Goal: Check status: Check status

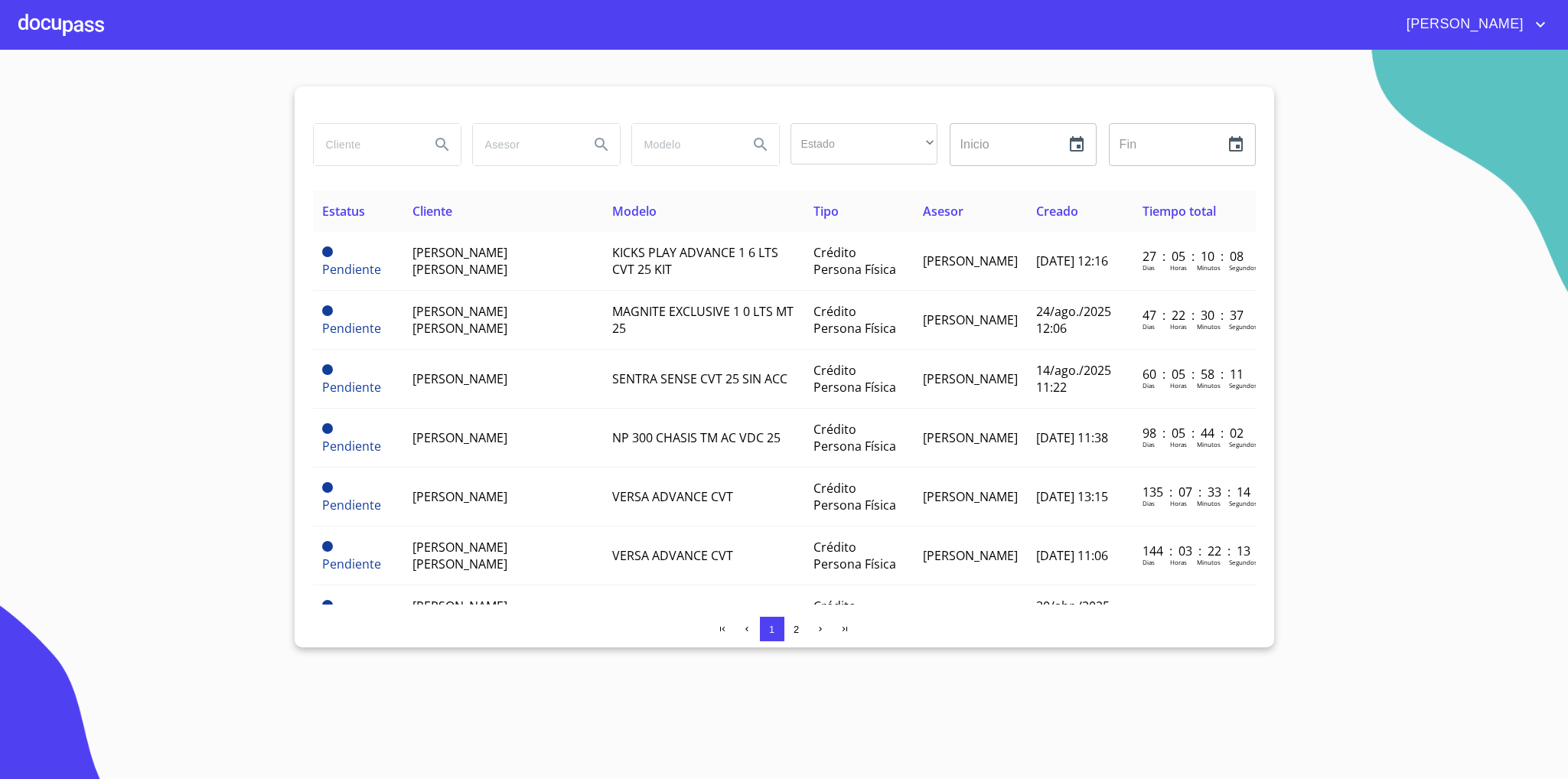
click at [56, 22] on div at bounding box center [60, 24] width 85 height 49
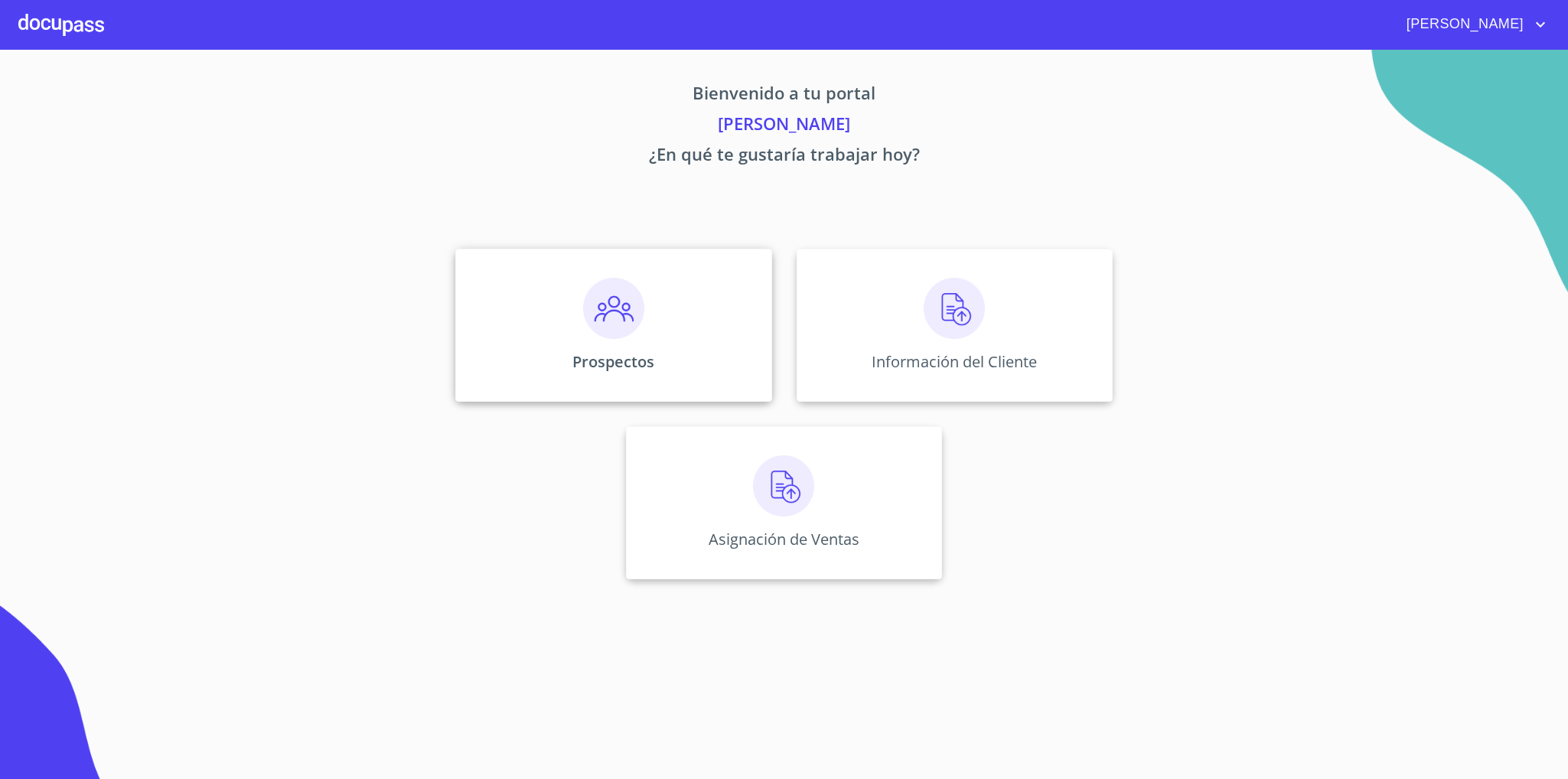
click at [661, 305] on div "Prospectos" at bounding box center [613, 325] width 316 height 153
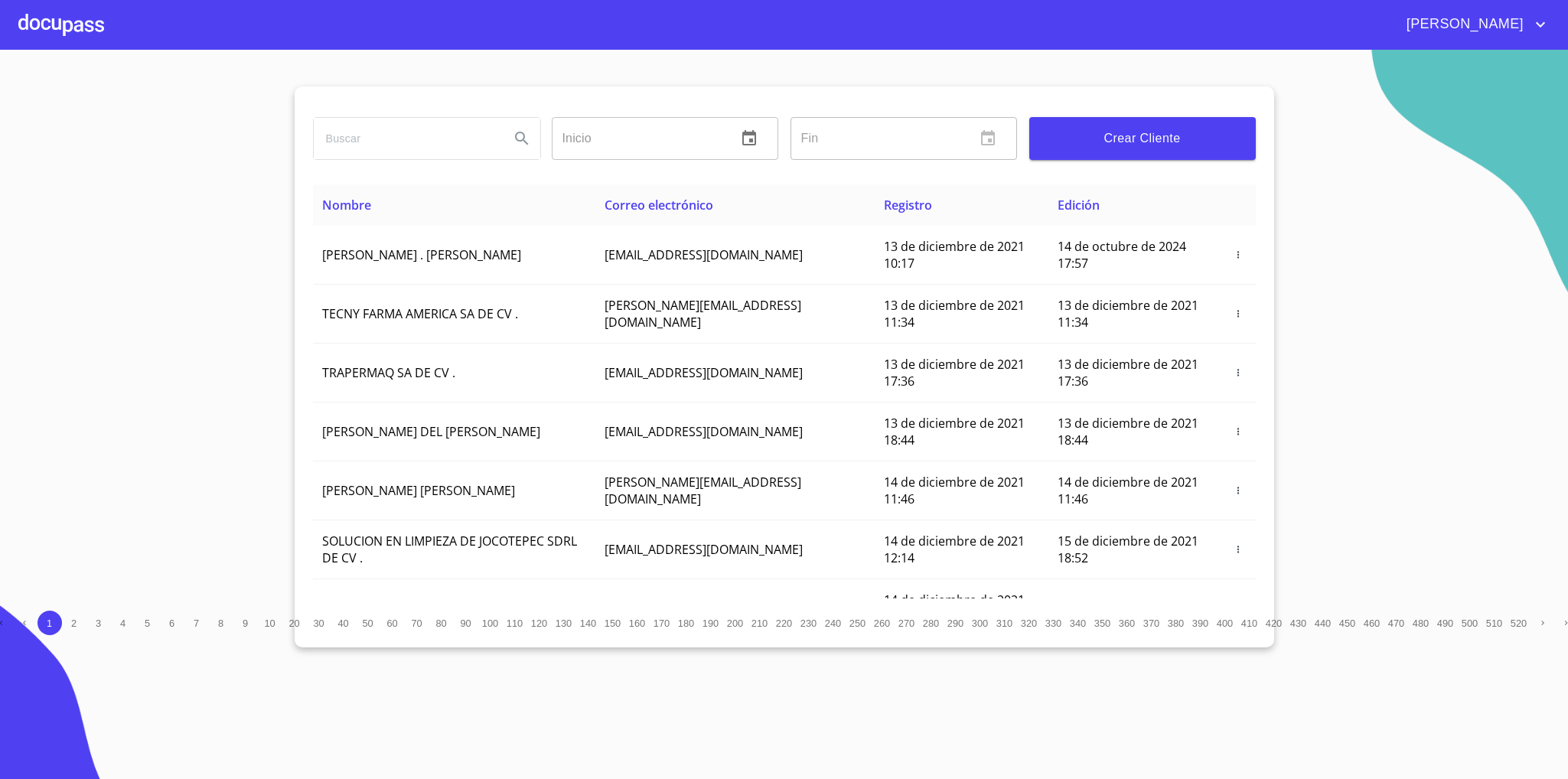
click at [51, 21] on div at bounding box center [60, 24] width 85 height 49
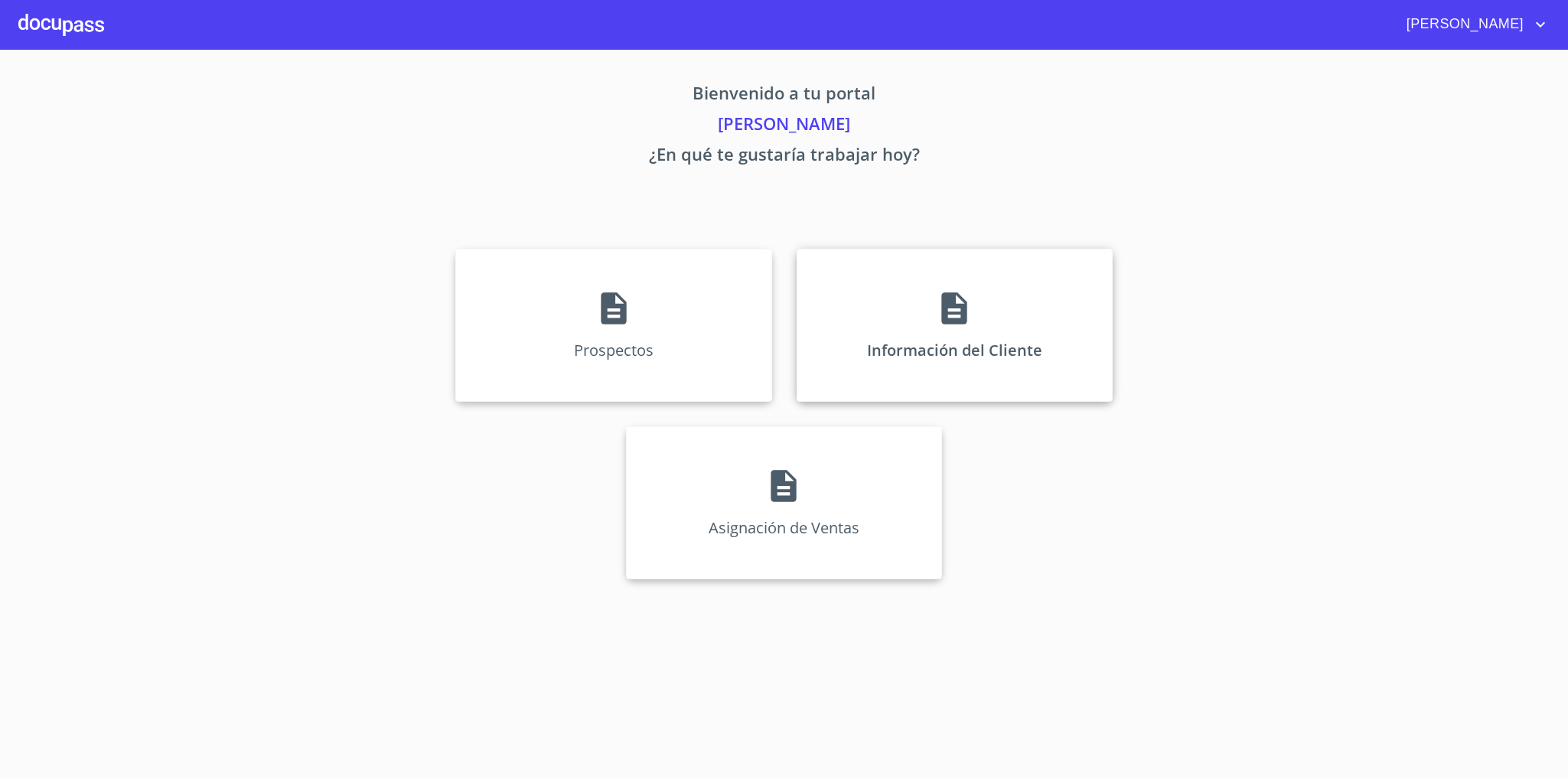
click at [957, 315] on icon at bounding box center [954, 308] width 25 height 32
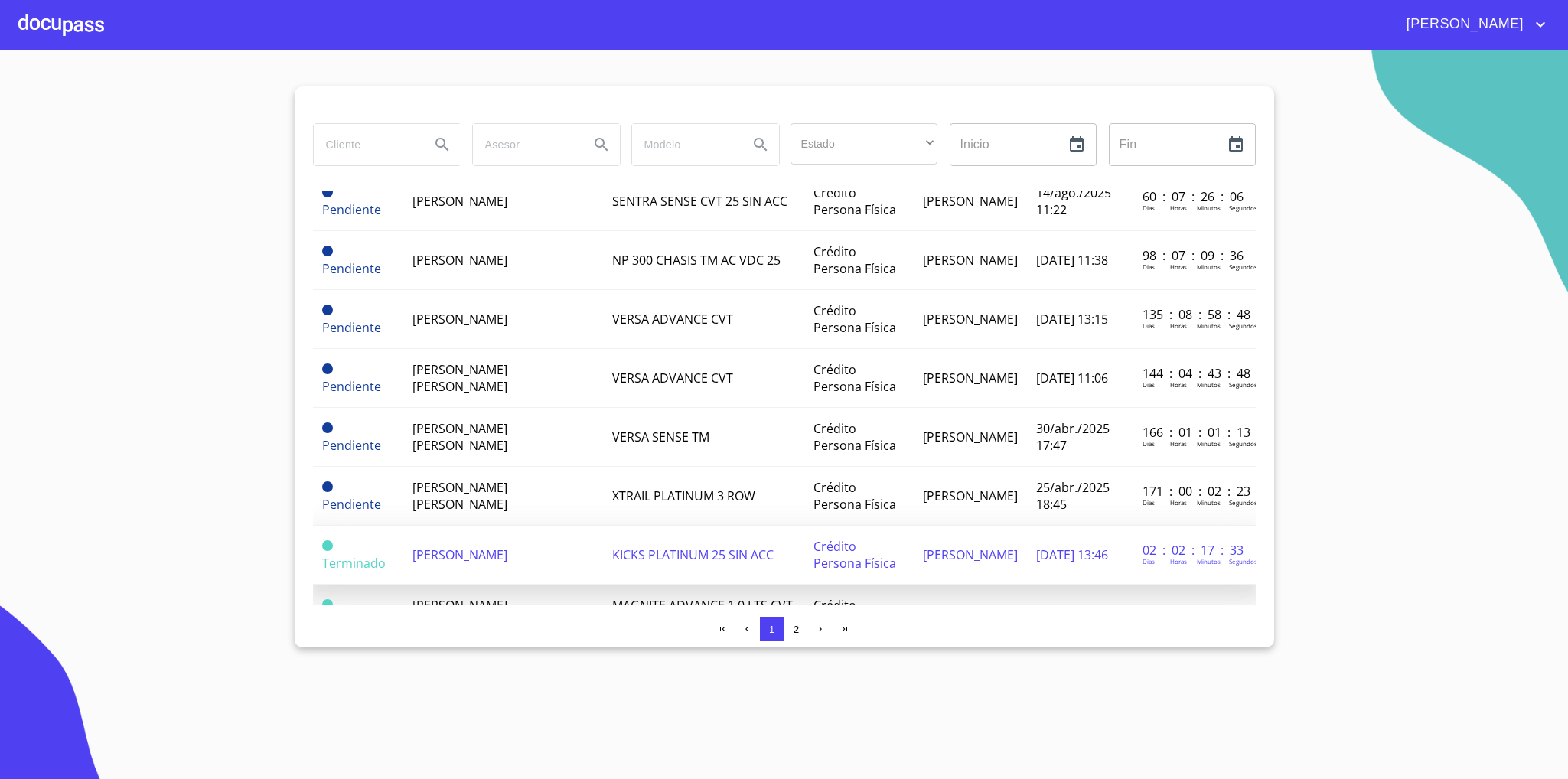
scroll to position [230, 0]
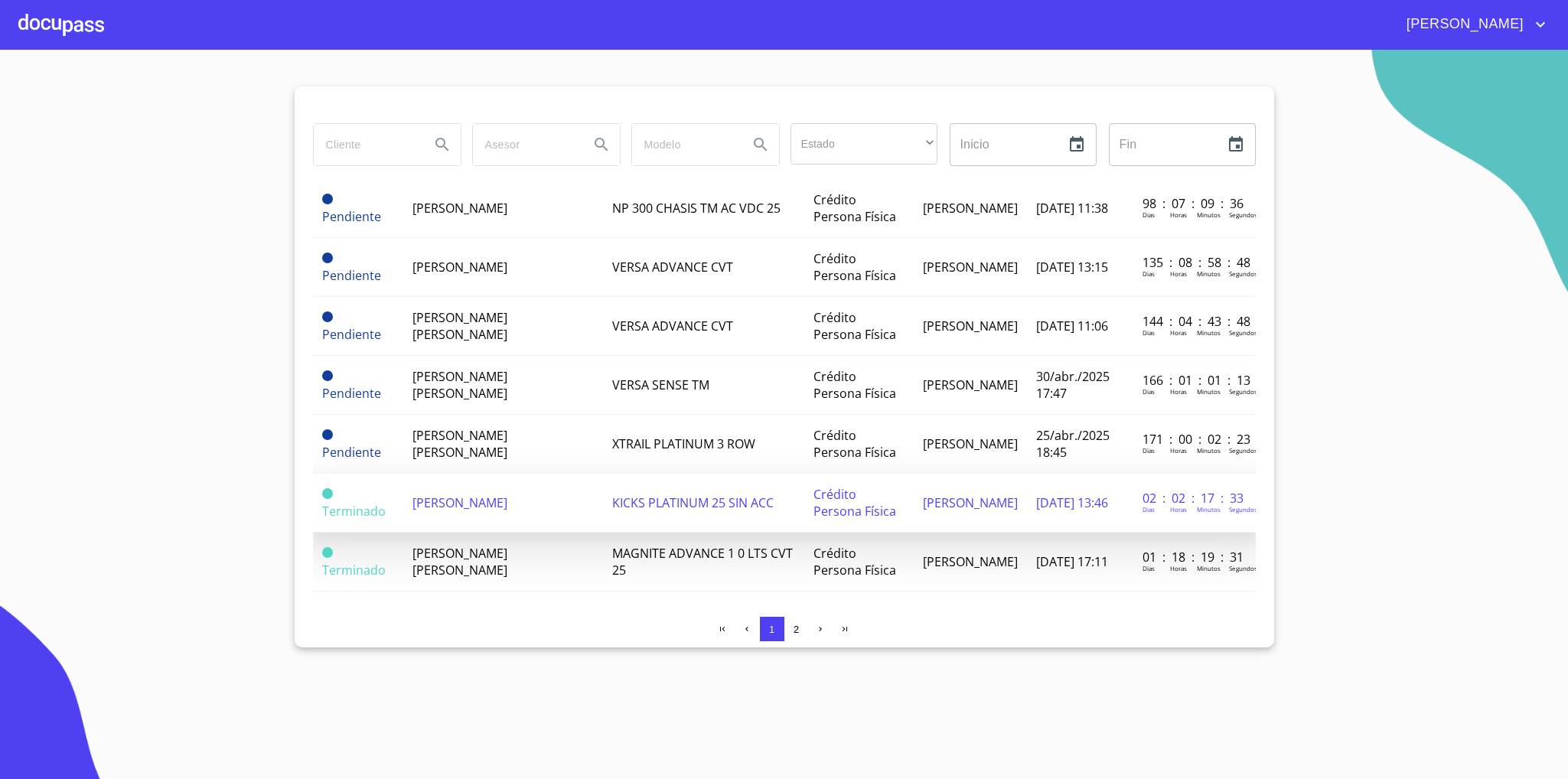
click at [474, 476] on td "[PERSON_NAME]" at bounding box center [503, 503] width 200 height 59
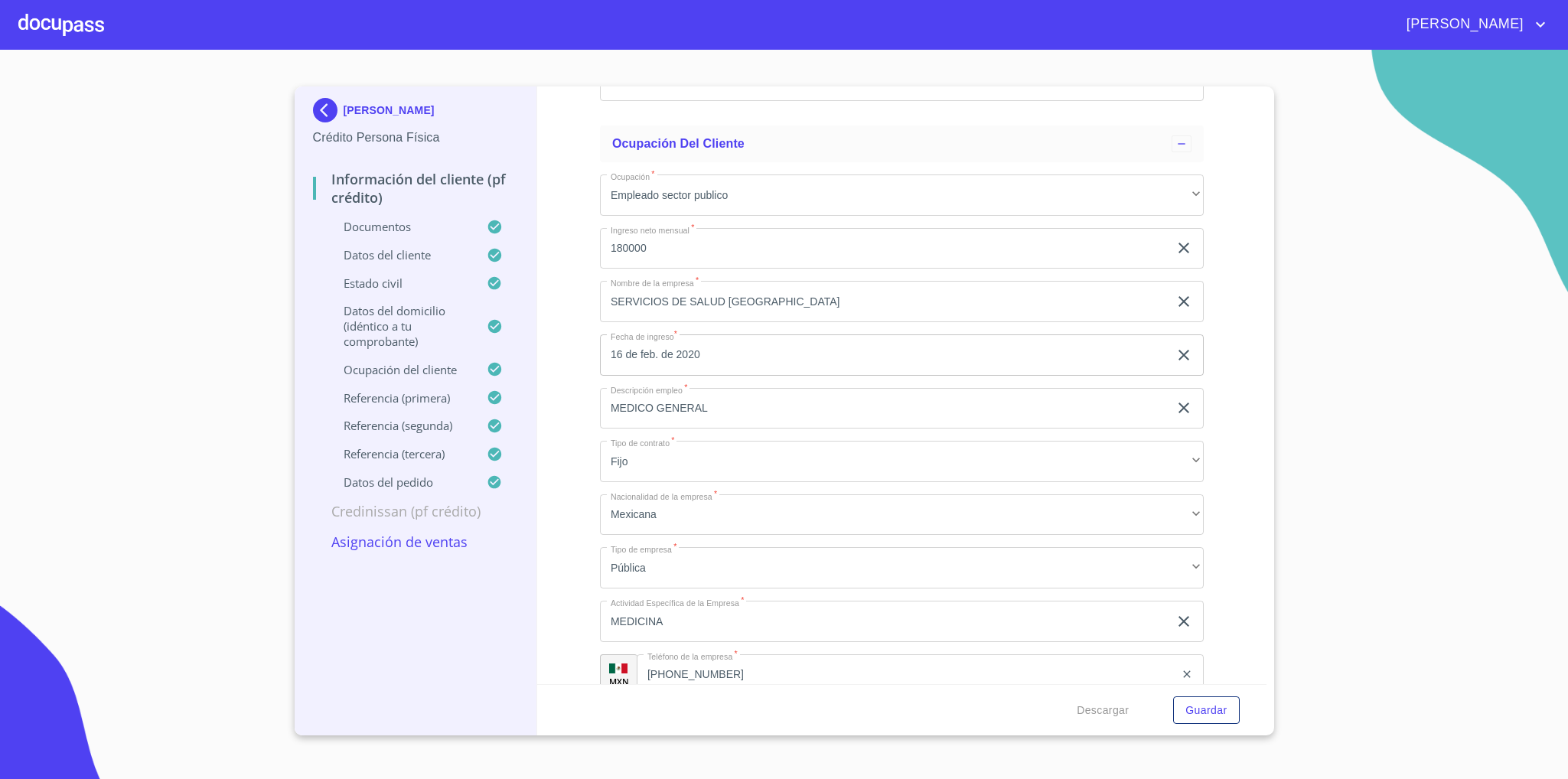
scroll to position [6973, 0]
